Goal: Find specific page/section: Find specific page/section

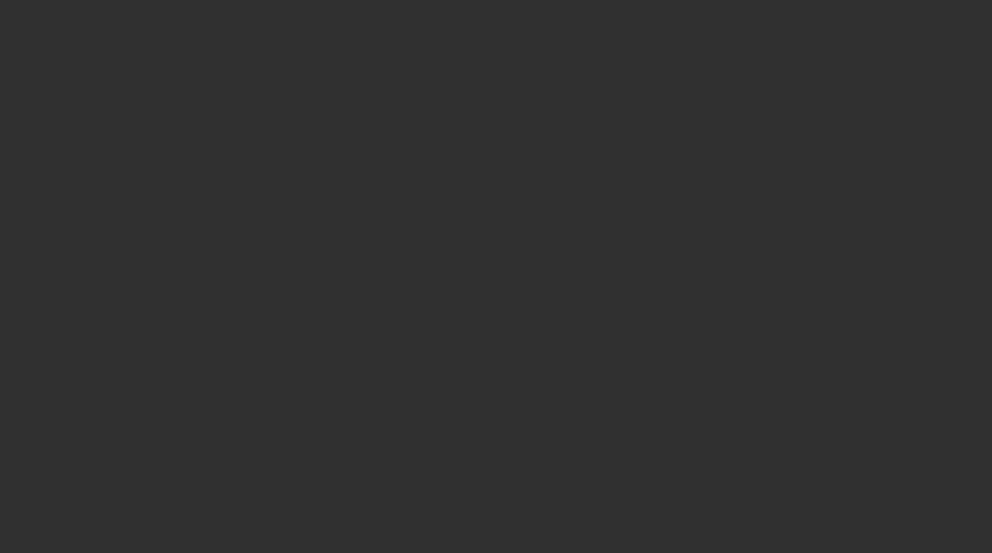
select select "10"
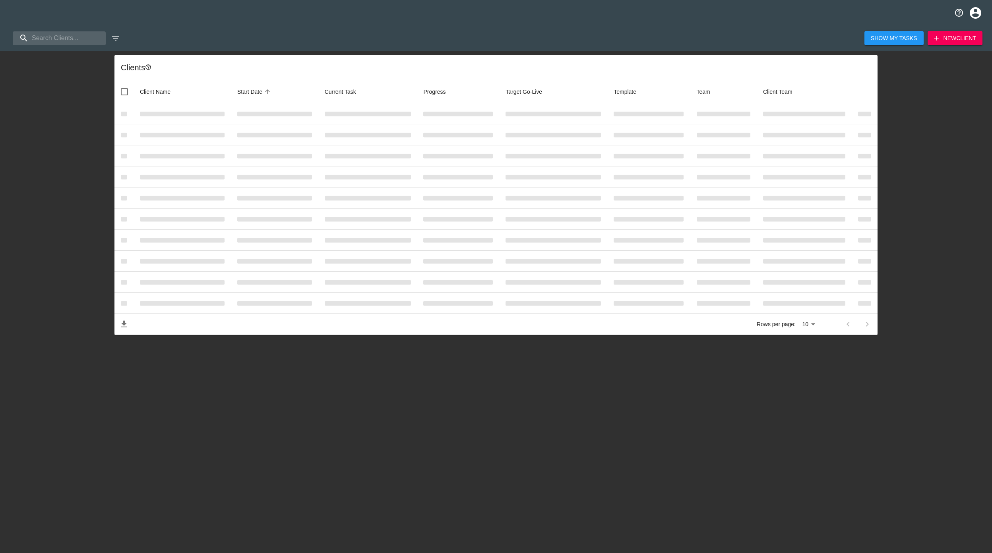
select select "10"
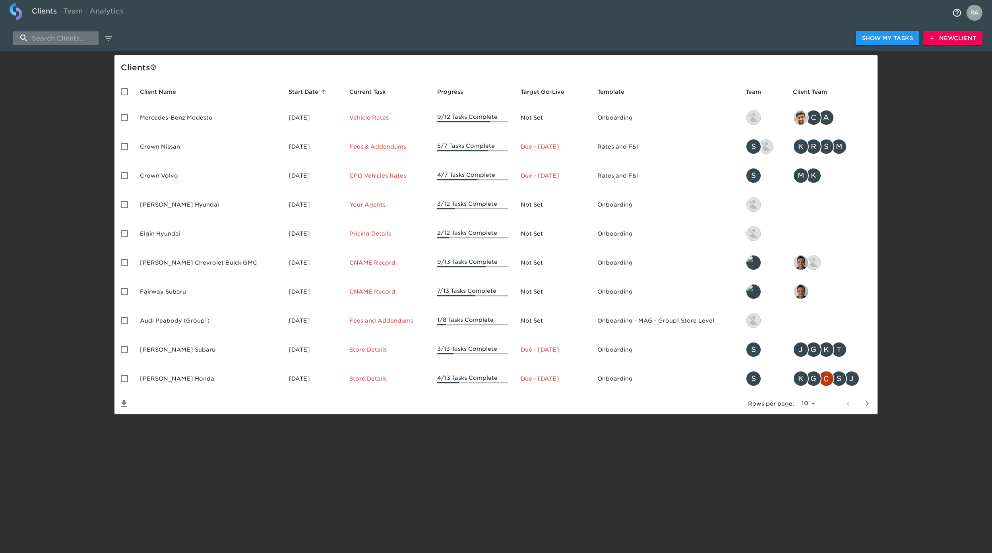
click at [59, 37] on input "search" at bounding box center [56, 38] width 86 height 14
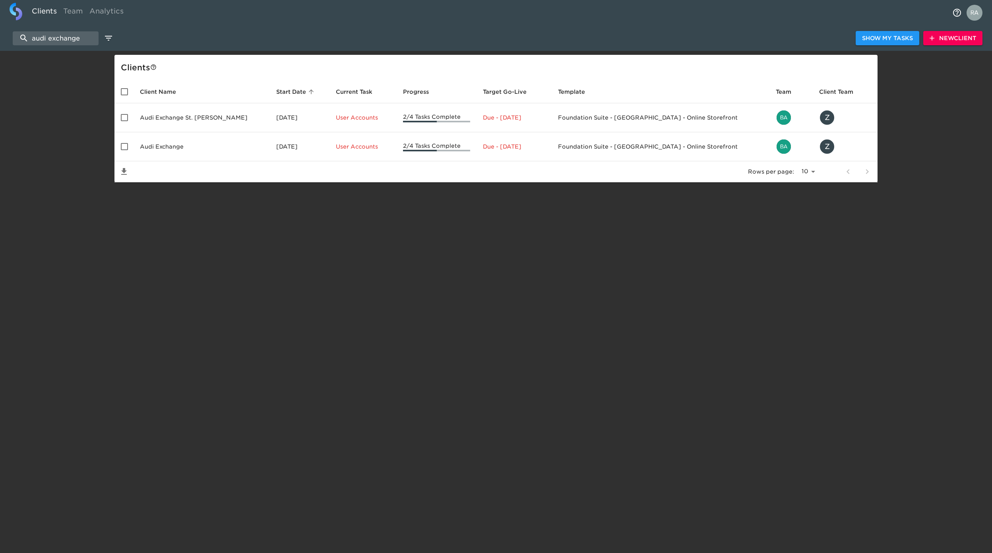
type input "audi exchange"
click at [180, 149] on td "Audi Exchange" at bounding box center [201, 146] width 136 height 29
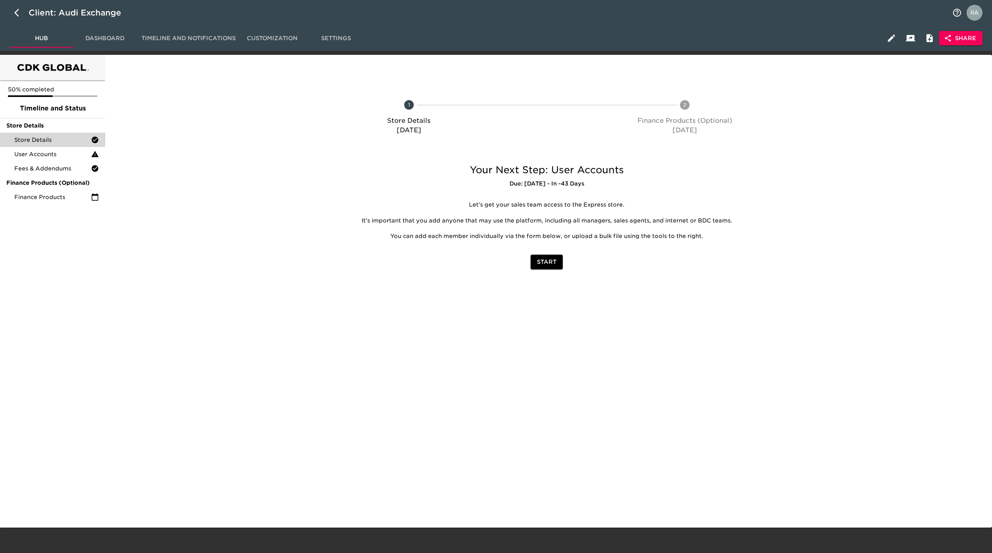
click at [37, 139] on span "Store Details" at bounding box center [52, 140] width 77 height 8
